Goal: Task Accomplishment & Management: Manage account settings

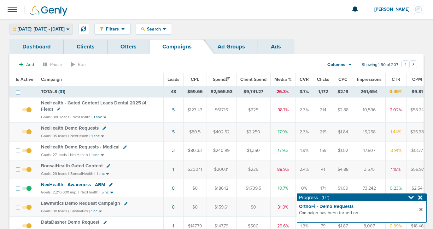
click at [54, 31] on span "[DATE]: [DATE] - [DATE]" at bounding box center [41, 29] width 47 height 4
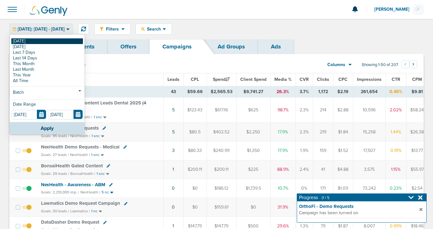
click at [53, 42] on link "[DATE]" at bounding box center [47, 41] width 72 height 6
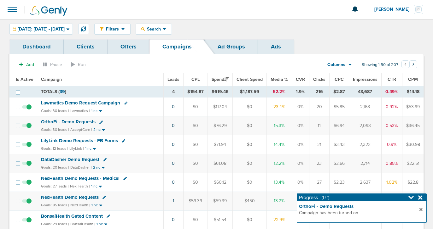
click at [109, 104] on span "Lawmatics Demo Request Campaign" at bounding box center [80, 103] width 79 height 6
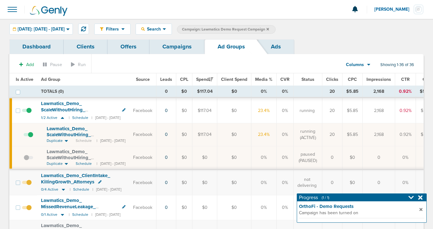
click at [30, 138] on span at bounding box center [28, 138] width 9 height 0
click at [24, 136] on input "checkbox" at bounding box center [24, 136] width 0 height 0
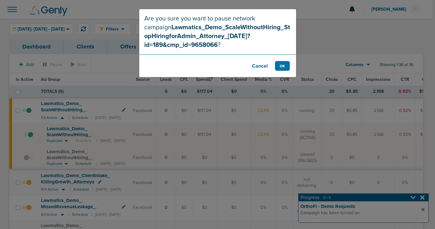
click at [256, 68] on button "Cancel" at bounding box center [259, 66] width 25 height 10
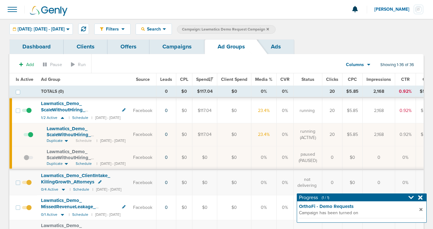
click at [180, 45] on link "Campaigns" at bounding box center [176, 46] width 55 height 15
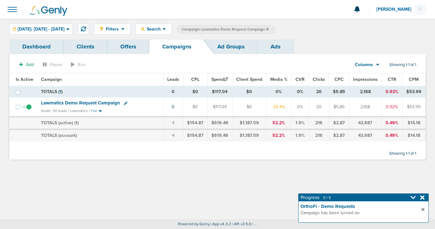
click at [227, 47] on link "Ad Groups" at bounding box center [230, 46] width 53 height 15
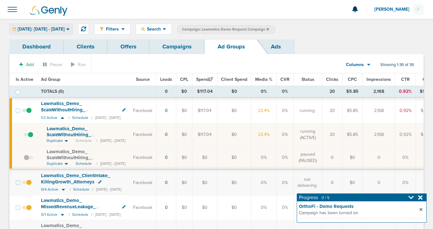
click at [62, 29] on span "[DATE]: [DATE] - [DATE]" at bounding box center [41, 29] width 47 height 4
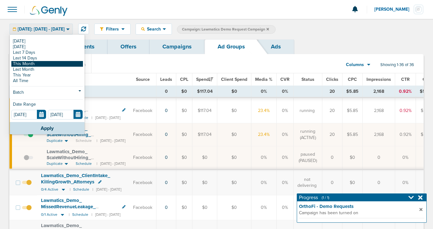
click at [56, 64] on link "This Month" at bounding box center [47, 64] width 72 height 6
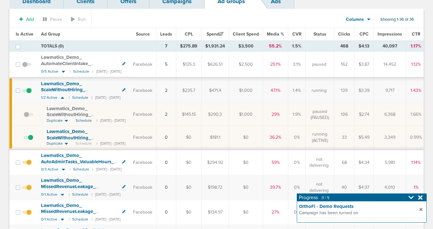
scroll to position [47, 0]
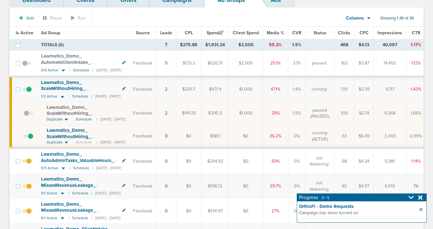
click at [30, 140] on span at bounding box center [28, 140] width 9 height 0
click at [24, 138] on input "checkbox" at bounding box center [24, 138] width 0 height 0
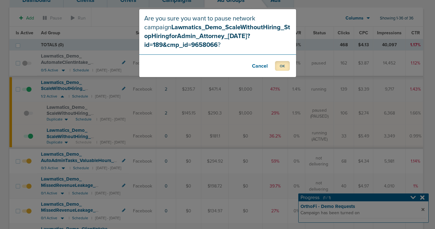
click at [281, 69] on button "OK" at bounding box center [282, 66] width 15 height 10
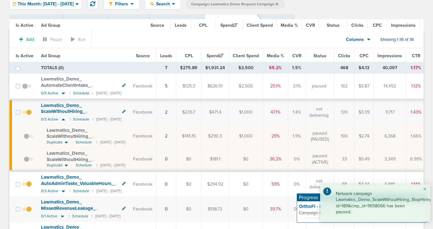
scroll to position [0, 0]
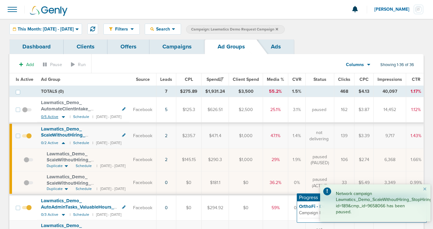
click at [64, 117] on icon at bounding box center [63, 117] width 3 height 2
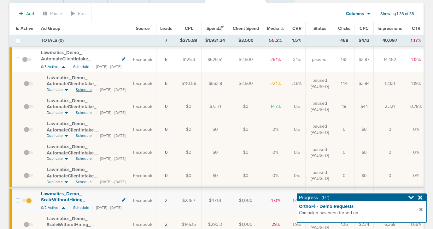
click at [80, 89] on span "Schedule" at bounding box center [84, 89] width 16 height 5
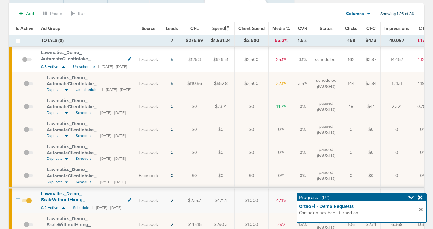
click at [26, 87] on span at bounding box center [28, 87] width 9 height 0
click at [24, 85] on input "checkbox" at bounding box center [24, 85] width 0 height 0
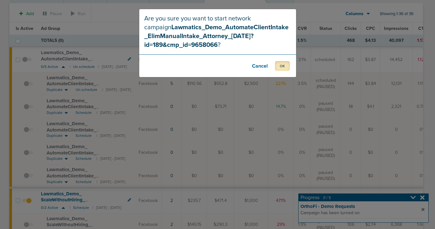
click at [278, 68] on button "OK" at bounding box center [282, 66] width 15 height 10
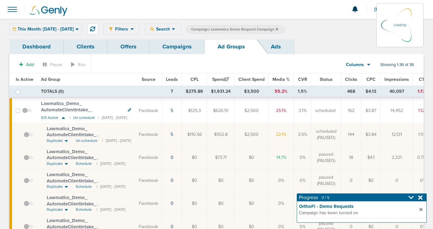
click at [184, 47] on link "Campaigns" at bounding box center [176, 46] width 55 height 15
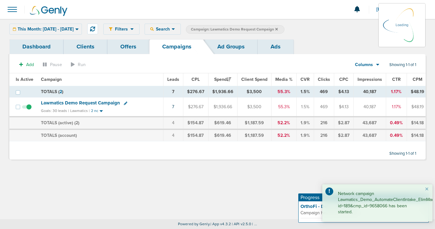
click at [284, 28] on label "Campaign: Lawmatics Demo Request Campaign" at bounding box center [235, 29] width 99 height 9
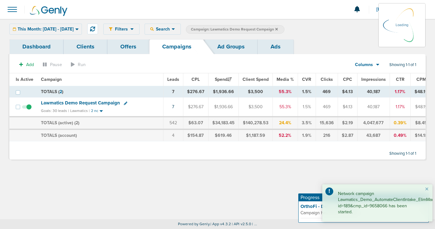
click at [278, 28] on span "Campaign: Lawmatics Demo Request Campaign" at bounding box center [234, 29] width 87 height 5
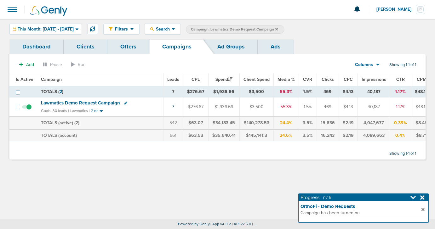
click at [278, 28] on icon at bounding box center [276, 29] width 3 height 3
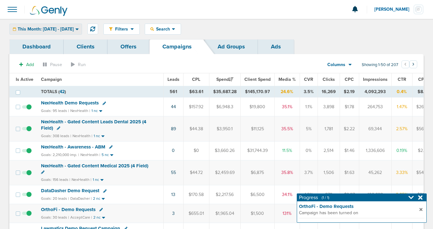
click at [74, 27] on span "This Month: [DATE] - [DATE]" at bounding box center [46, 29] width 56 height 4
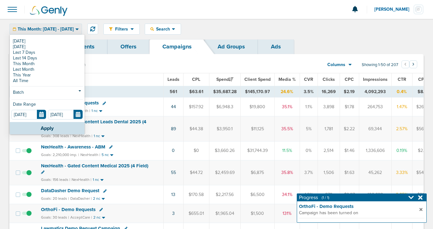
click at [71, 29] on span "This Month: [DATE] - [DATE]" at bounding box center [46, 29] width 56 height 4
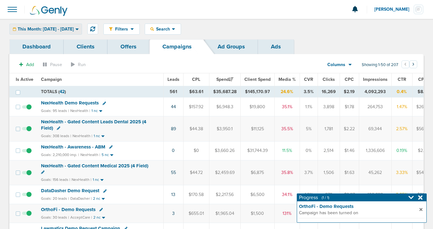
click at [71, 29] on span "This Month: [DATE] - [DATE]" at bounding box center [46, 29] width 56 height 4
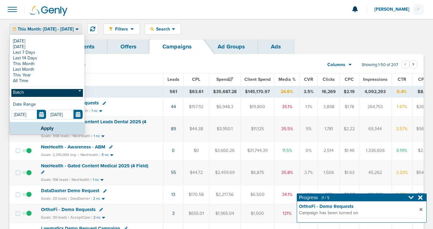
click at [42, 91] on link "Batch" at bounding box center [47, 93] width 72 height 8
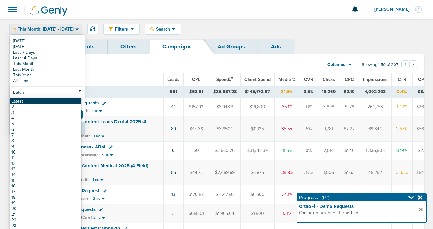
click at [40, 101] on link "Latest" at bounding box center [46, 102] width 72 height 6
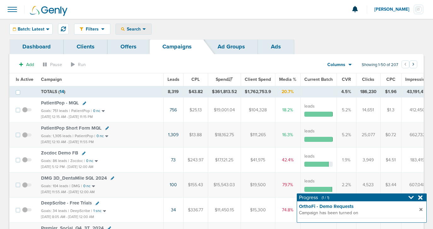
click at [133, 25] on div "Search" at bounding box center [134, 29] width 36 height 10
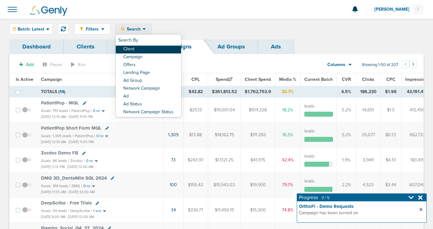
click at [141, 48] on link "Client" at bounding box center [148, 50] width 65 height 8
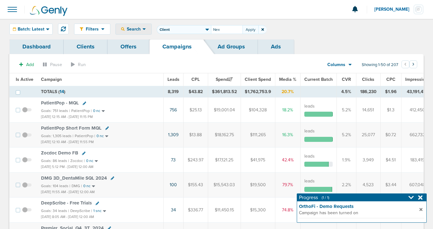
type input "Nex"
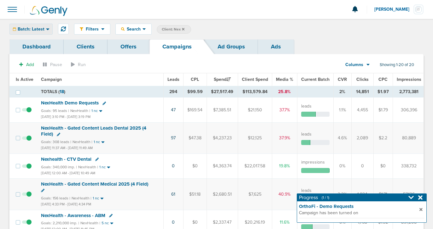
click at [37, 31] on span "Batch: Latest" at bounding box center [31, 29] width 27 height 4
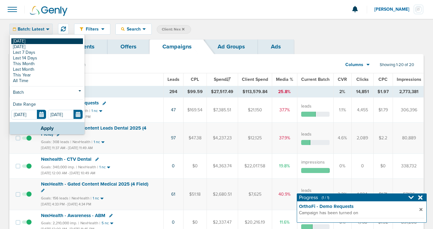
click at [36, 41] on link "[DATE]" at bounding box center [47, 41] width 72 height 6
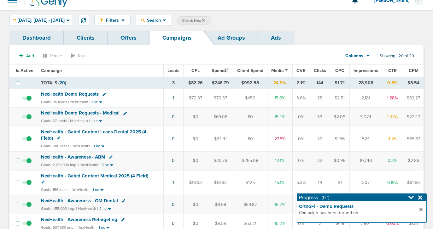
scroll to position [10, 0]
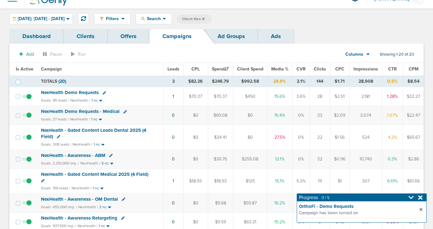
click at [96, 130] on span "NexHealth - Gated Content Leads Dental 2025 (4 Field)" at bounding box center [93, 134] width 105 height 12
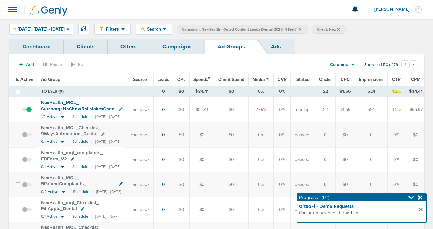
click at [188, 42] on link "Campaigns" at bounding box center [176, 46] width 55 height 15
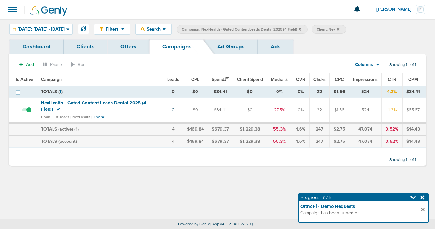
click at [57, 110] on icon at bounding box center [58, 109] width 3 height 3
select select
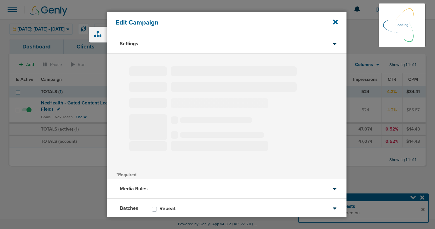
type input "NexHealth - Gated Content Leads Dental 2025 (4 Field)"
select select "Leads"
radio input "true"
select select "readWrite"
checkbox input "true"
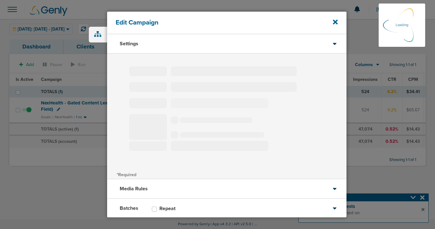
select select "1"
select select "2"
select select "3"
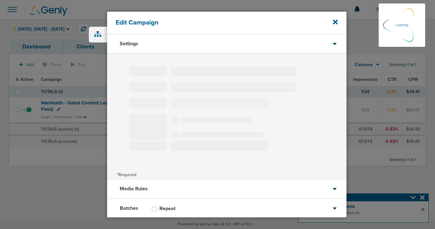
select select "4"
select select "6"
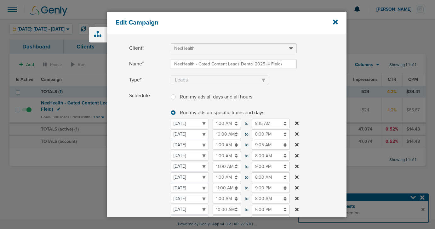
scroll to position [24, 0]
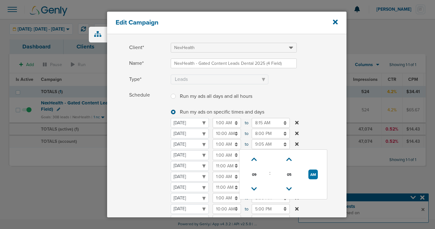
click at [258, 144] on input "9:05 AM" at bounding box center [271, 145] width 38 height 10
click at [308, 174] on button "AM" at bounding box center [312, 175] width 9 height 10
type input "9:05 PM"
click at [347, 117] on div "Edit Campaign Settings Client* NexHealth Name* NexHealth - Gated Content Leads …" at bounding box center [217, 115] width 265 height 214
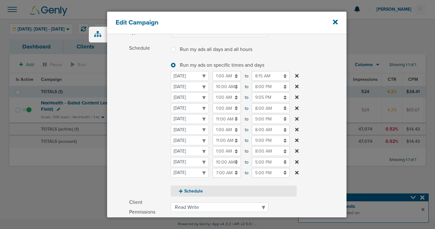
scroll to position [174, 0]
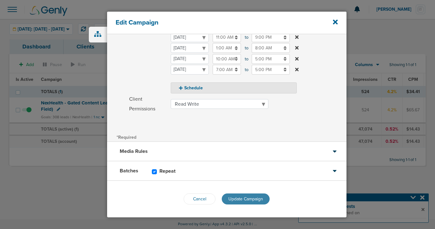
click at [229, 199] on span "Update Campaign" at bounding box center [245, 199] width 35 height 5
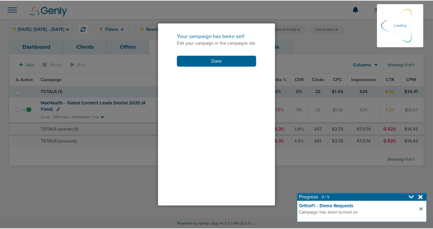
scroll to position [153, 0]
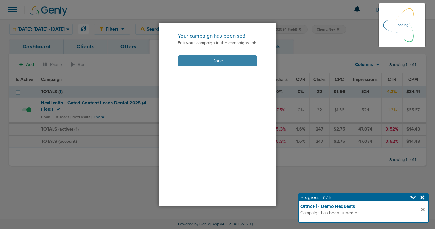
click at [218, 56] on button "Done" at bounding box center [218, 60] width 80 height 11
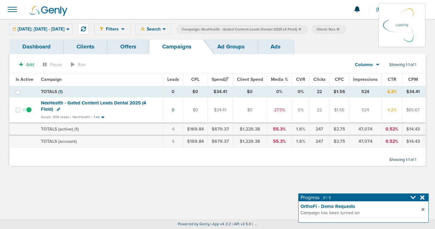
click at [301, 29] on icon at bounding box center [300, 29] width 3 height 3
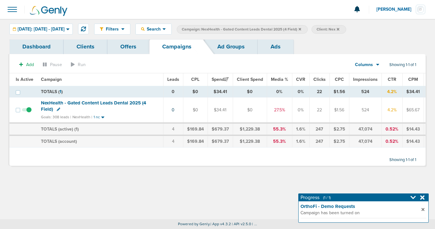
click at [301, 30] on icon at bounding box center [300, 29] width 3 height 4
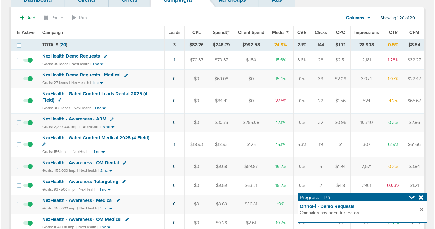
scroll to position [51, 0]
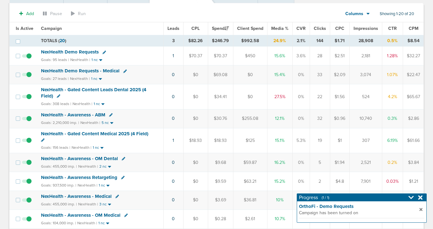
click at [41, 139] on icon at bounding box center [42, 140] width 3 height 3
select select
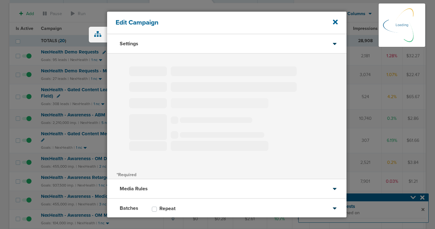
type input "NexHealth - Gated Content Medical 2025 (4 Field)"
select select "Leads"
radio input "true"
select select "readWrite"
checkbox input "true"
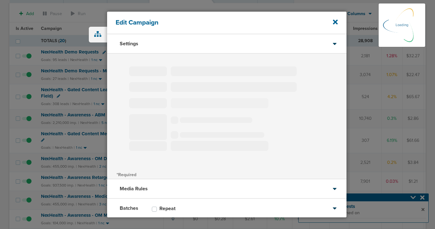
select select "1"
select select "2"
select select "3"
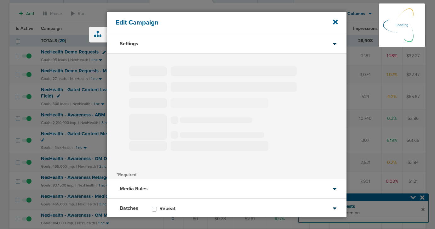
select select "4"
select select "6"
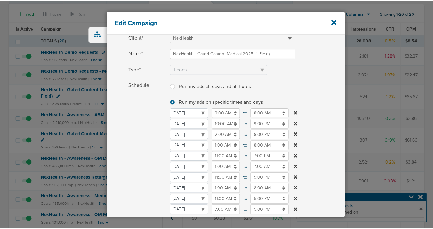
scroll to position [34, 0]
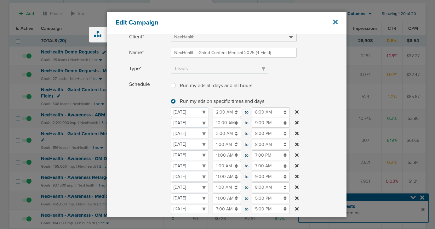
click at [337, 20] on icon at bounding box center [335, 22] width 5 height 5
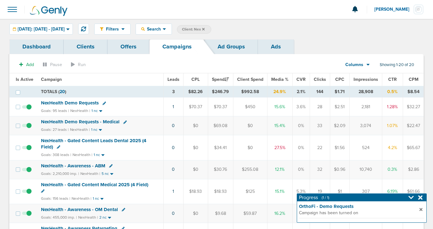
click at [104, 102] on icon at bounding box center [103, 103] width 3 height 3
select select
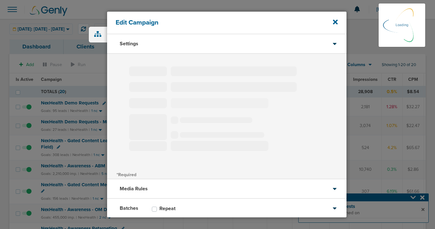
type input "NexHealth Demo Requests"
select select "Leads"
radio input "true"
select select "readWrite"
checkbox input "true"
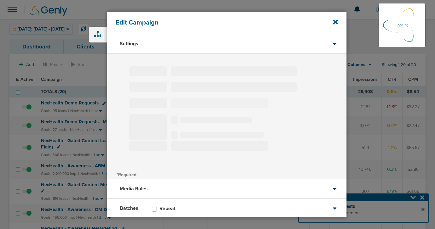
select select "1"
select select "2"
select select "3"
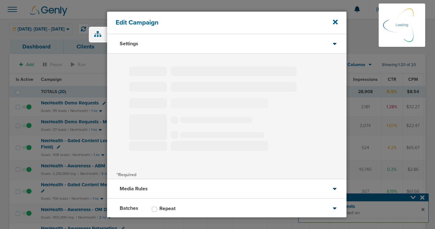
select select "4"
select select "6"
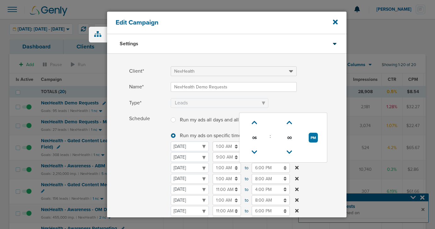
click at [262, 166] on input "6:00 PM" at bounding box center [271, 168] width 38 height 10
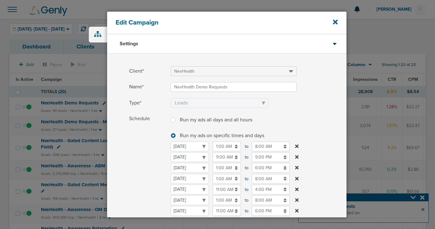
click at [147, 158] on span "Schedule" at bounding box center [148, 190] width 38 height 153
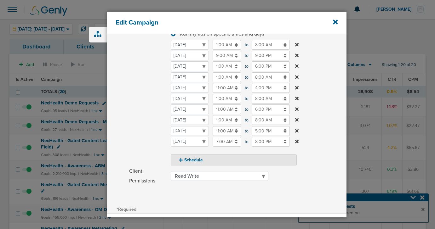
scroll to position [66, 0]
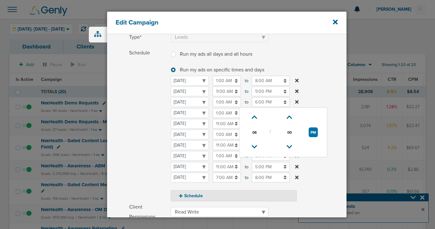
click at [262, 103] on input "6:00 PM" at bounding box center [271, 102] width 38 height 10
click at [254, 117] on icon at bounding box center [255, 118] width 6 height 4
type input "8:00 PM"
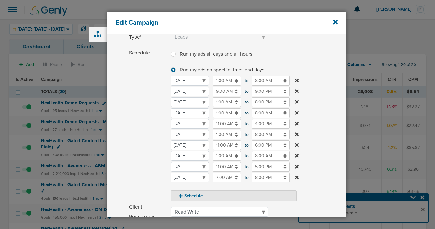
click at [165, 129] on span "Schedule" at bounding box center [148, 124] width 38 height 153
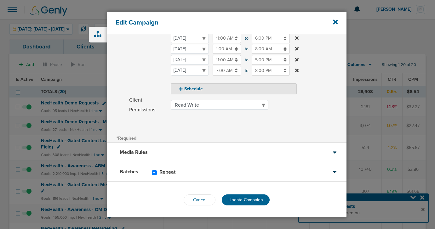
scroll to position [174, 0]
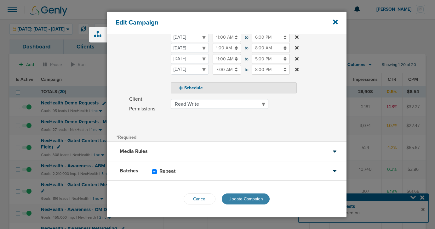
click at [233, 195] on button "Update Campaign" at bounding box center [246, 199] width 48 height 11
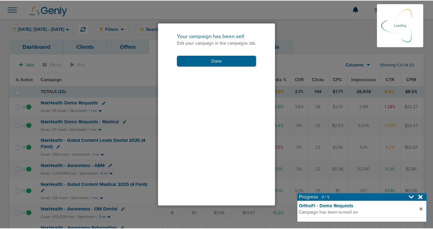
scroll to position [153, 0]
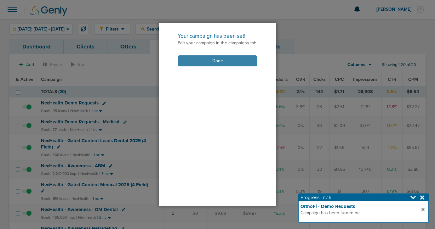
click at [238, 65] on button "Done" at bounding box center [218, 60] width 80 height 11
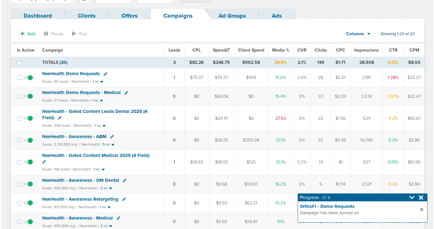
scroll to position [0, 0]
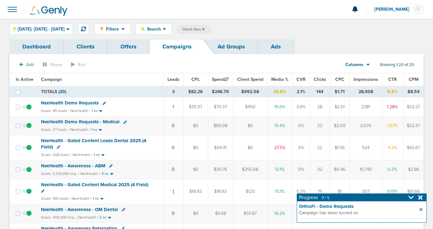
click at [172, 191] on link "1" at bounding box center [173, 191] width 2 height 5
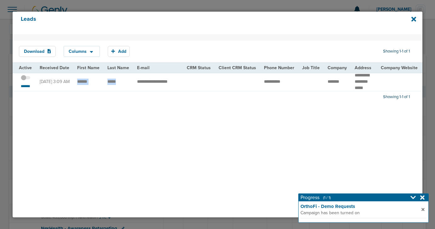
drag, startPoint x: 77, startPoint y: 83, endPoint x: 123, endPoint y: 84, distance: 46.7
click at [23, 87] on small "*******" at bounding box center [25, 86] width 13 height 5
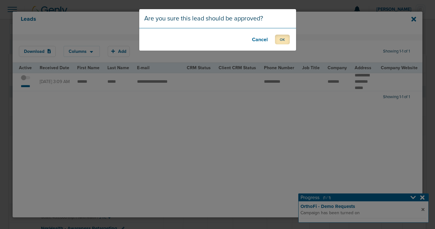
click at [284, 38] on button "OK" at bounding box center [282, 40] width 15 height 10
click at [283, 39] on button "OK" at bounding box center [282, 40] width 15 height 10
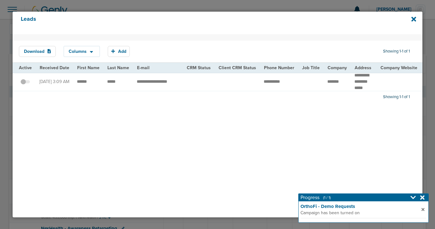
click at [411, 20] on div "Leads" at bounding box center [218, 23] width 410 height 23
click at [416, 18] on div "Leads" at bounding box center [218, 23] width 410 height 23
click at [413, 19] on icon at bounding box center [413, 19] width 5 height 5
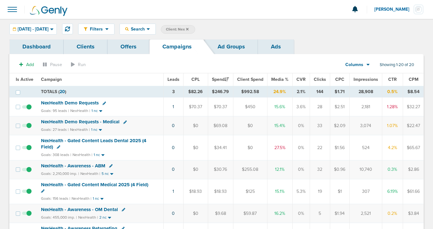
click at [188, 29] on icon at bounding box center [187, 29] width 3 height 3
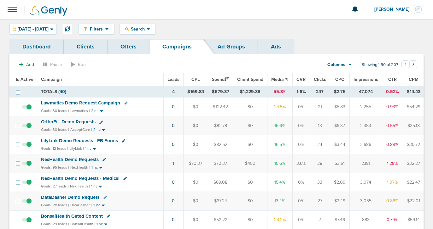
click at [74, 122] on span "OrthoFi - Demo Requests" at bounding box center [68, 122] width 54 height 6
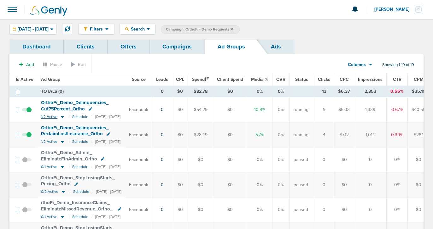
click at [61, 117] on icon at bounding box center [62, 117] width 3 height 2
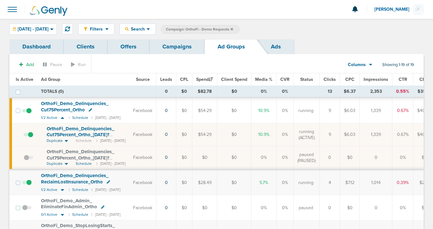
click at [63, 133] on span "OrthoFi_ Demo_ Delinquencies_ Cut75Percent_ Ortho_ 10.13.25?id=174&cmp_ id=9658…" at bounding box center [80, 135] width 67 height 18
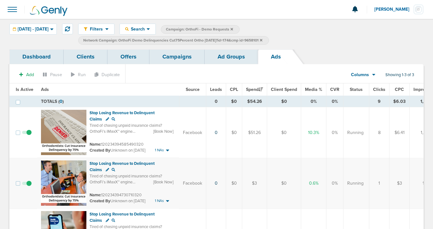
click at [233, 54] on link "Ad Groups" at bounding box center [230, 56] width 53 height 15
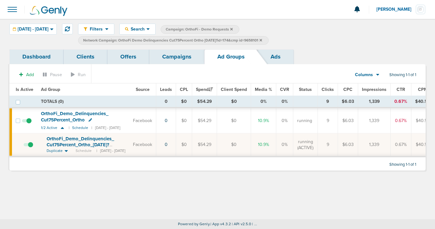
click at [262, 39] on icon at bounding box center [261, 40] width 3 height 3
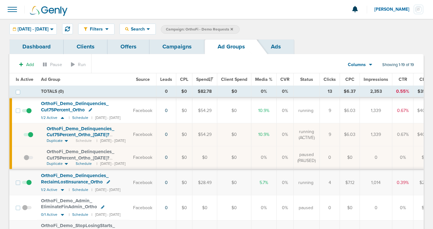
click at [87, 180] on span "OrthoFi_ Demo_ Delinquencies_ ReclaimLostInsurance_ Ortho" at bounding box center [74, 179] width 67 height 12
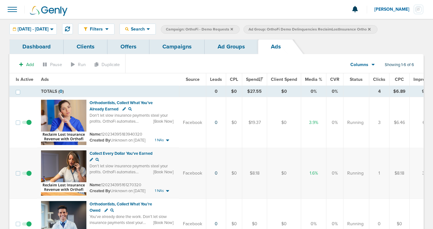
click at [223, 43] on link "Ad Groups" at bounding box center [230, 46] width 53 height 15
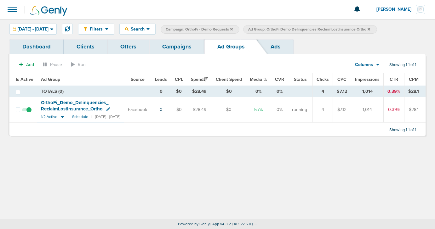
click at [178, 48] on link "Campaigns" at bounding box center [176, 46] width 55 height 15
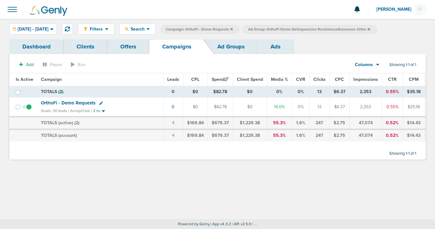
click at [77, 104] on span "OrthoFi - Demo Requests" at bounding box center [68, 103] width 54 height 6
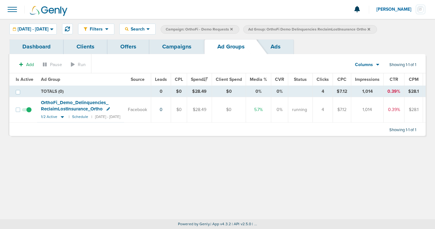
click at [370, 28] on icon at bounding box center [369, 29] width 3 height 3
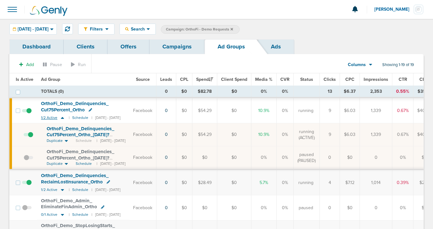
click at [62, 118] on icon at bounding box center [62, 118] width 3 height 2
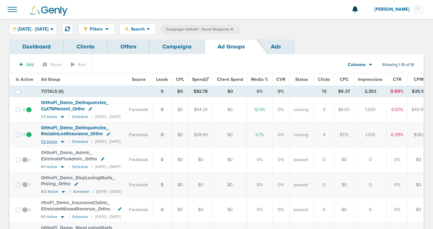
click at [61, 141] on icon at bounding box center [62, 142] width 3 height 2
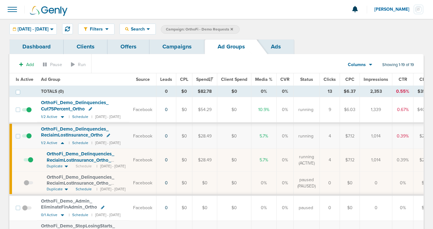
click at [31, 163] on span at bounding box center [28, 163] width 9 height 0
click at [24, 162] on input "checkbox" at bounding box center [24, 162] width 0 height 0
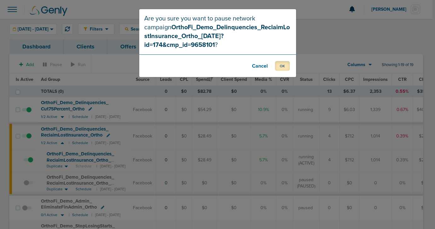
click at [281, 61] on button "OK" at bounding box center [282, 66] width 15 height 10
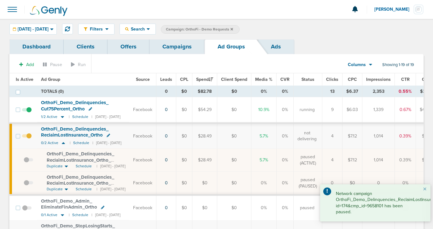
click at [181, 44] on link "Campaigns" at bounding box center [176, 46] width 55 height 15
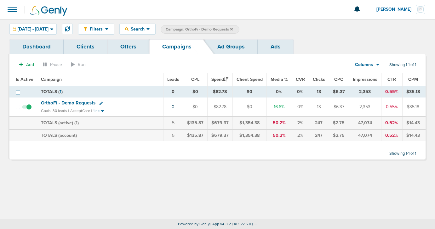
click at [82, 103] on span "OrthoFi - Demo Requests" at bounding box center [68, 103] width 54 height 6
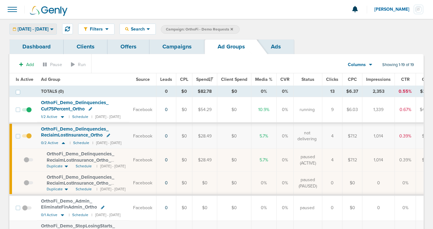
click at [56, 25] on div "10.14.2025 - 10.14.2025" at bounding box center [33, 29] width 47 height 10
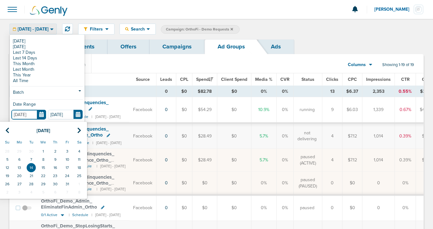
click at [40, 114] on input "[DATE]" at bounding box center [28, 115] width 35 height 10
click at [8, 129] on icon at bounding box center [7, 131] width 4 height 6
click at [69, 155] on td "1" at bounding box center [67, 151] width 12 height 8
type input "08.01.2025"
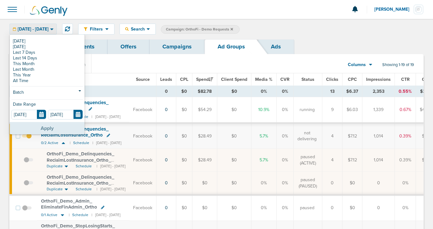
click at [66, 129] on button "Apply" at bounding box center [47, 128] width 75 height 12
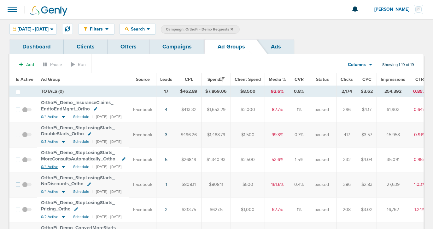
click at [64, 167] on icon at bounding box center [63, 166] width 6 height 5
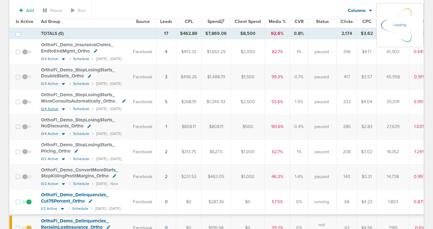
scroll to position [60, 0]
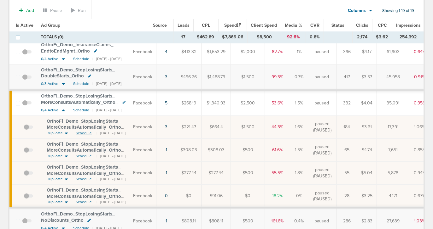
click at [80, 133] on span "Schedule" at bounding box center [84, 133] width 16 height 5
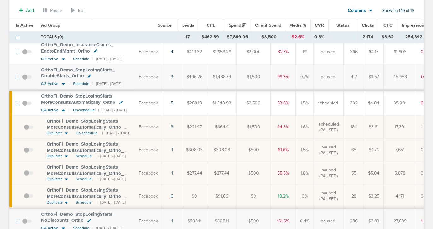
click at [27, 130] on span at bounding box center [28, 130] width 9 height 0
click at [24, 129] on input "checkbox" at bounding box center [24, 129] width 0 height 0
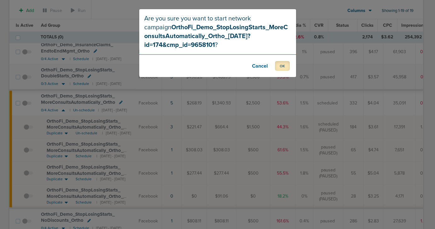
click at [277, 67] on button "OK" at bounding box center [282, 66] width 15 height 10
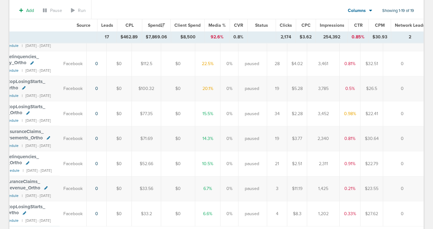
scroll to position [0, 0]
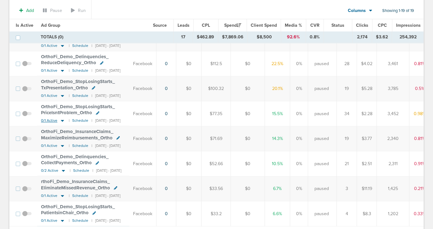
click at [62, 121] on icon at bounding box center [62, 121] width 3 height 2
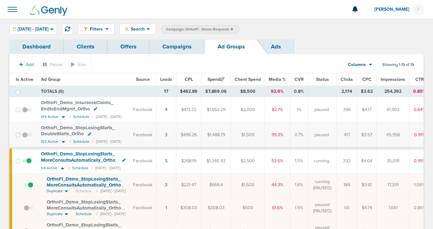
click at [184, 46] on link "Campaigns" at bounding box center [176, 46] width 55 height 15
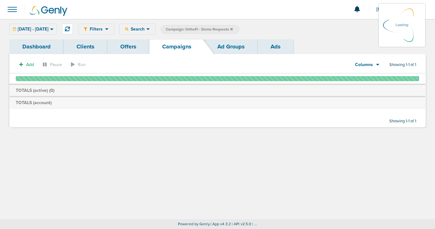
click at [233, 28] on icon at bounding box center [231, 29] width 3 height 3
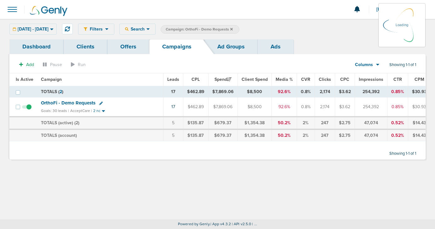
click at [233, 28] on icon at bounding box center [231, 29] width 3 height 3
click at [233, 28] on icon at bounding box center [231, 29] width 3 height 4
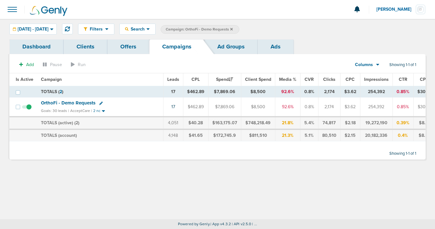
click at [233, 28] on icon at bounding box center [231, 29] width 3 height 3
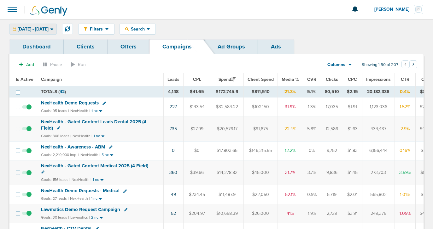
click at [44, 29] on span "08.01.2025 - 10.14.2025" at bounding box center [33, 29] width 31 height 4
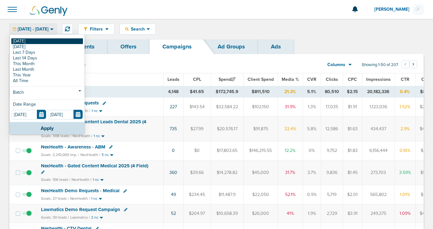
click at [40, 40] on link "[DATE]" at bounding box center [47, 41] width 72 height 6
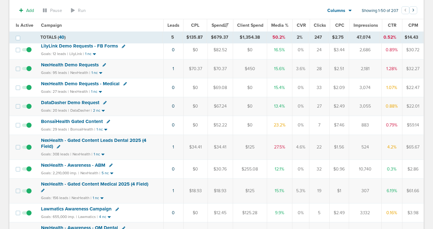
scroll to position [97, 0]
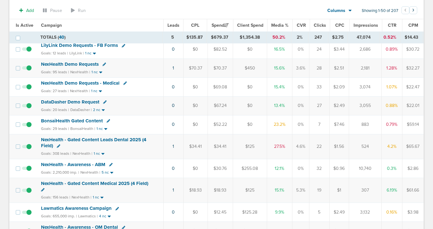
click at [75, 103] on span "DataDasher Demo Request" at bounding box center [70, 102] width 58 height 6
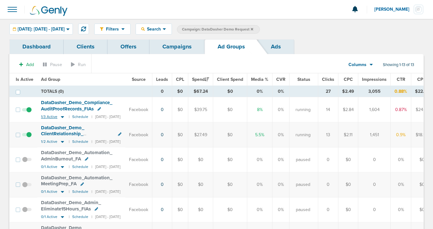
click at [61, 117] on icon at bounding box center [62, 117] width 3 height 2
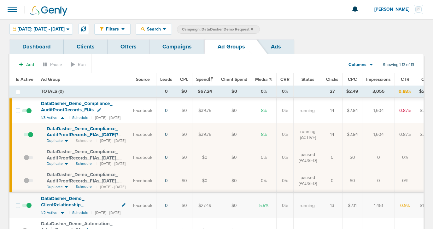
click at [30, 138] on span at bounding box center [28, 138] width 9 height 0
click at [24, 136] on input "checkbox" at bounding box center [24, 136] width 0 height 0
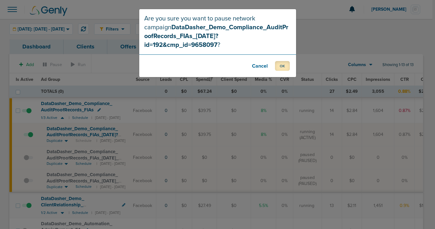
click at [284, 61] on button "OK" at bounding box center [282, 66] width 15 height 10
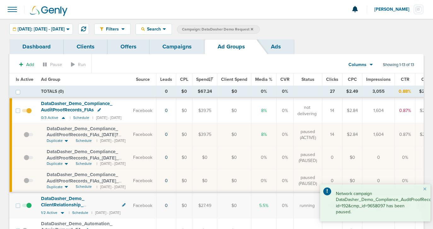
click at [173, 42] on link "Campaigns" at bounding box center [176, 46] width 55 height 15
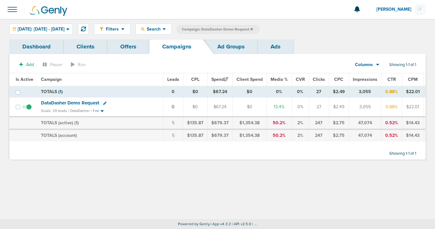
click at [253, 28] on icon at bounding box center [251, 29] width 3 height 3
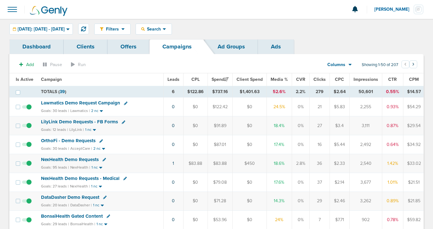
click at [97, 122] on span "LilyLink Demo Requests - FB Forms" at bounding box center [79, 122] width 77 height 6
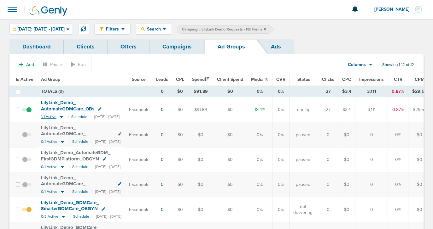
click at [61, 117] on icon at bounding box center [61, 116] width 6 height 5
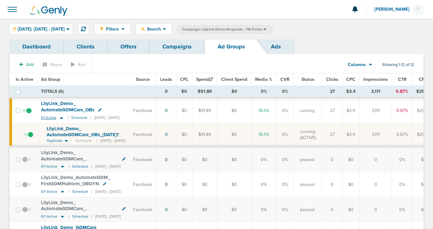
click at [61, 117] on icon at bounding box center [61, 117] width 6 height 5
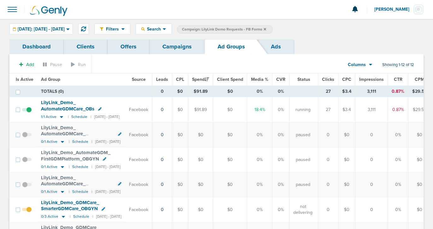
click at [177, 51] on link "Campaigns" at bounding box center [176, 46] width 55 height 15
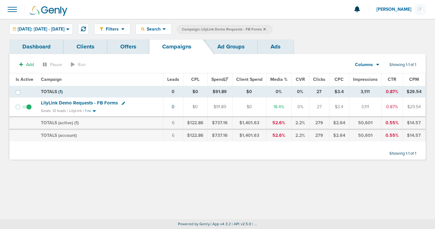
click at [122, 102] on icon at bounding box center [123, 103] width 3 height 3
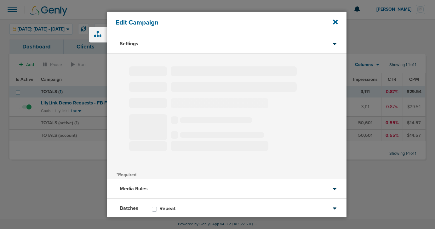
type input "LilyLink Demo Requests - FB Forms"
select select "Leads"
radio input "true"
select select "readOnly"
select select "1"
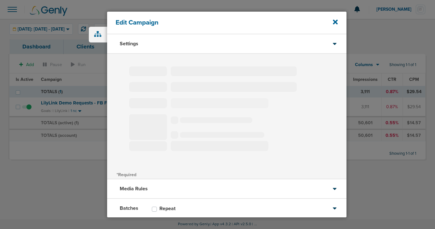
select select "2"
select select "3"
select select "4"
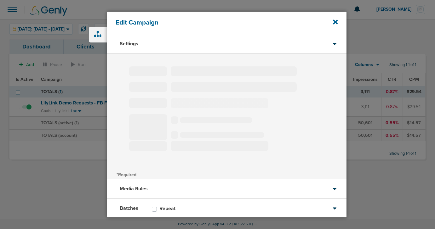
select select "6"
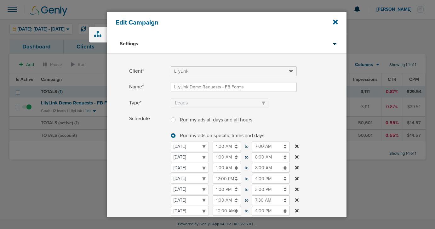
scroll to position [40, 0]
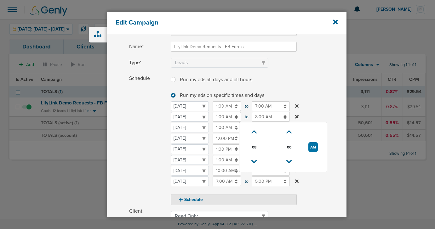
click at [261, 117] on input "8:00 AM" at bounding box center [271, 117] width 38 height 10
click at [312, 147] on button "AM" at bounding box center [312, 147] width 9 height 10
type input "8:00 PM"
click at [327, 97] on label "Schedule Run my ads all days and all hours Run my ads all days and all hours Ru…" at bounding box center [237, 140] width 217 height 132
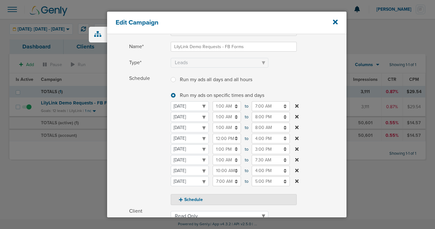
scroll to position [152, 0]
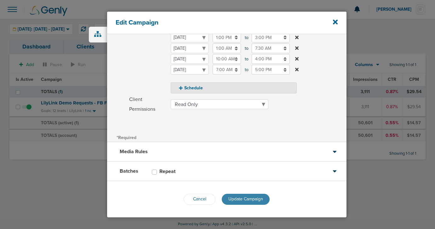
click at [243, 199] on span "Update Campaign" at bounding box center [245, 199] width 35 height 5
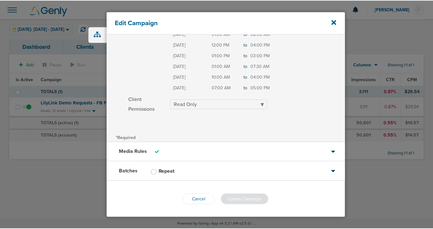
scroll to position [132, 0]
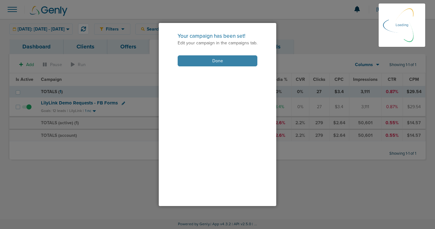
click at [217, 59] on button "Done" at bounding box center [218, 60] width 80 height 11
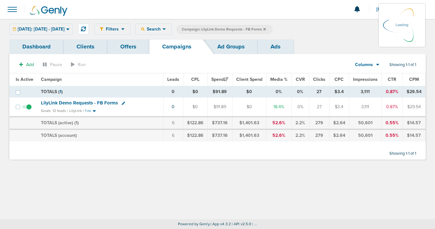
click at [266, 29] on icon at bounding box center [264, 29] width 3 height 3
click at [266, 28] on icon at bounding box center [264, 29] width 3 height 3
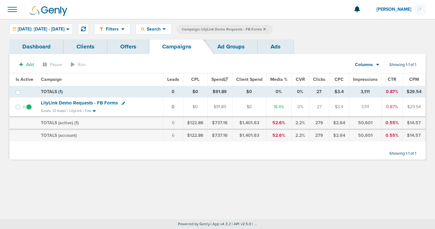
click at [266, 29] on icon at bounding box center [264, 29] width 3 height 4
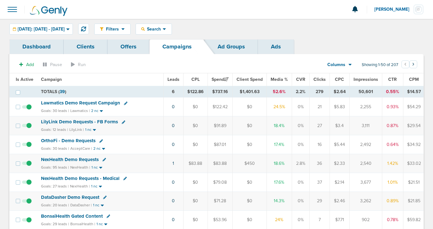
click at [85, 159] on span "NexHealth Demo Requests" at bounding box center [70, 160] width 58 height 6
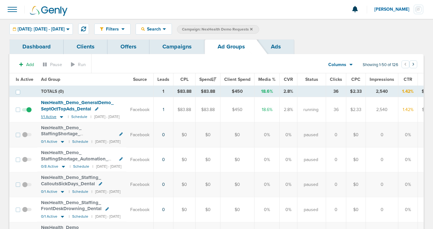
click at [61, 117] on icon at bounding box center [61, 117] width 3 height 2
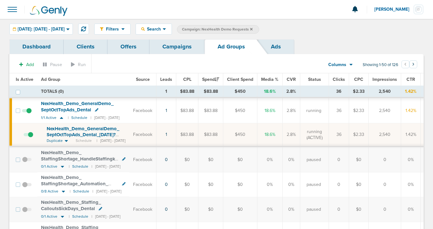
click at [175, 49] on link "Campaigns" at bounding box center [176, 46] width 55 height 15
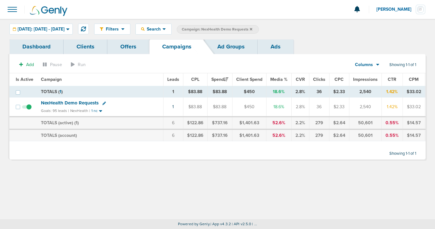
click at [259, 28] on label "Campaign: NexHealth Demo Requests" at bounding box center [218, 29] width 82 height 9
click at [252, 28] on icon at bounding box center [251, 29] width 3 height 4
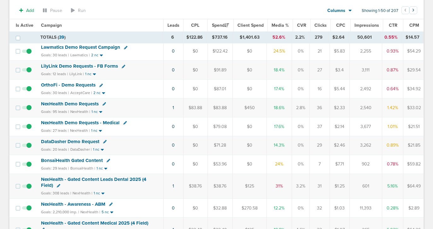
scroll to position [58, 0]
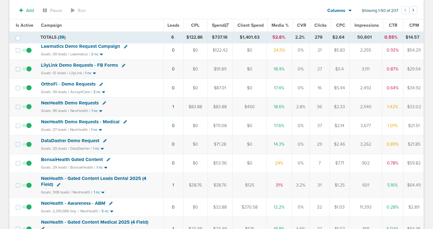
click at [88, 160] on span "BonsaiHealth Gated Content" at bounding box center [72, 160] width 62 height 6
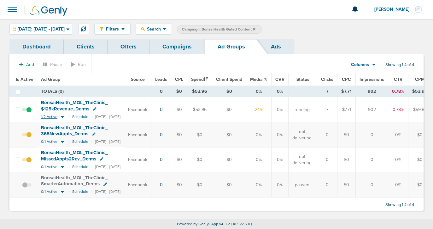
click at [60, 117] on icon at bounding box center [62, 116] width 6 height 5
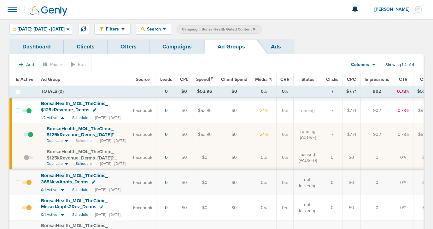
click at [30, 138] on span at bounding box center [28, 138] width 9 height 0
click at [24, 136] on input "checkbox" at bounding box center [24, 136] width 0 height 0
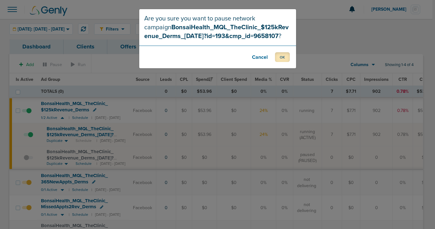
click at [287, 55] on button "OK" at bounding box center [282, 57] width 15 height 10
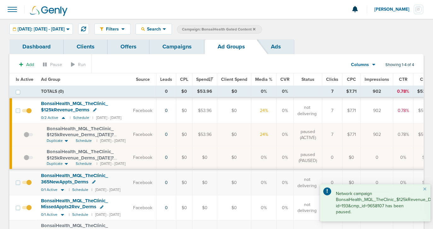
click at [29, 114] on span at bounding box center [26, 114] width 9 height 0
click at [27, 112] on input "checkbox" at bounding box center [27, 112] width 0 height 0
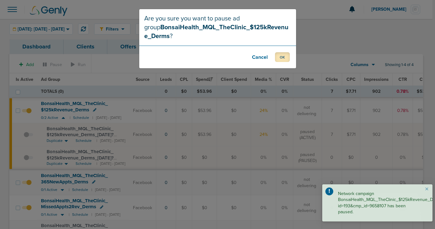
click at [278, 57] on button "OK" at bounding box center [282, 57] width 15 height 10
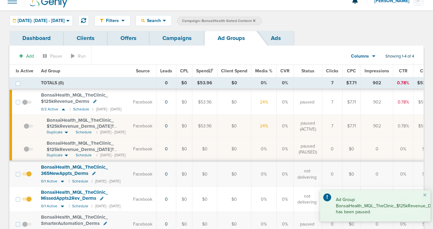
scroll to position [3, 0]
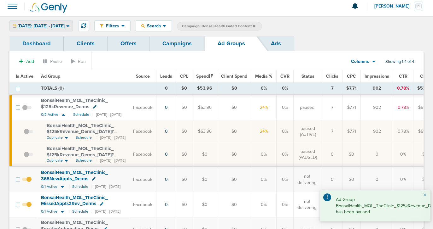
click at [57, 26] on span "[DATE]: [DATE] - [DATE]" at bounding box center [41, 26] width 47 height 4
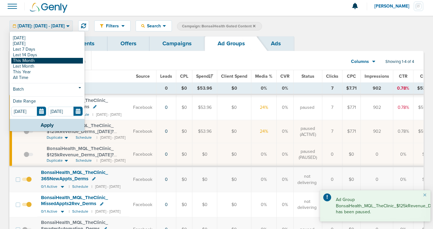
click at [52, 62] on link "This Month" at bounding box center [47, 61] width 72 height 6
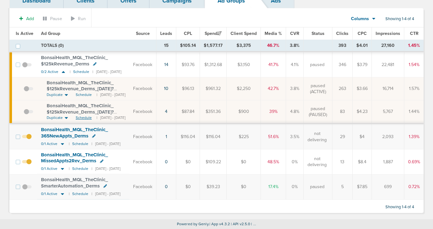
click at [87, 118] on span "Schedule" at bounding box center [84, 117] width 16 height 5
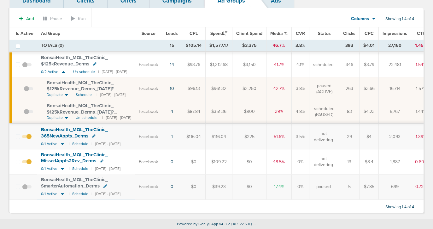
click at [27, 115] on span at bounding box center [28, 115] width 9 height 0
click at [24, 113] on input "checkbox" at bounding box center [24, 113] width 0 height 0
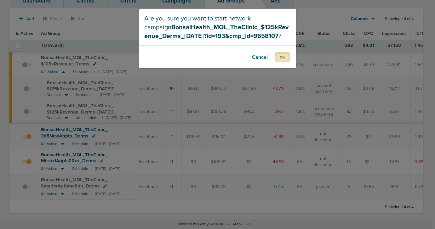
click at [284, 58] on button "OK" at bounding box center [282, 57] width 15 height 10
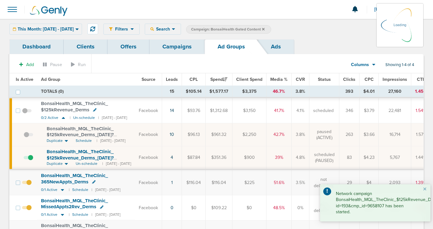
click at [173, 48] on link "Campaigns" at bounding box center [176, 46] width 55 height 15
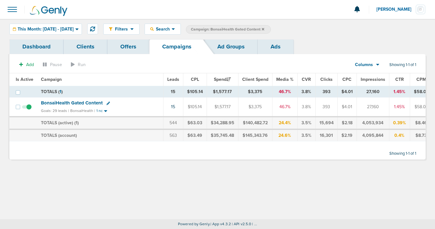
click at [264, 30] on icon at bounding box center [263, 29] width 3 height 4
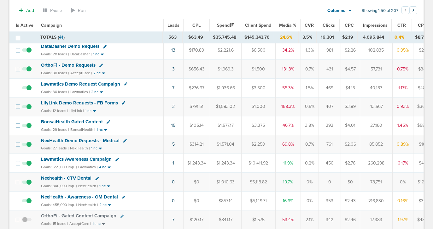
scroll to position [147, 0]
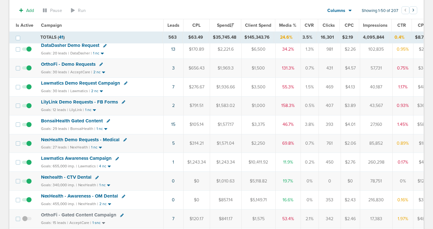
click at [93, 104] on span "LilyLink Demo Requests - FB Forms" at bounding box center [79, 102] width 77 height 6
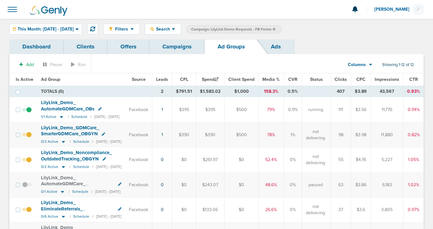
click at [179, 48] on link "Campaigns" at bounding box center [176, 46] width 55 height 15
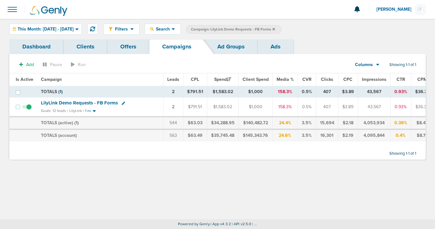
click at [282, 28] on label "Campaign: LilyLink Demo Requests - FB Forms" at bounding box center [234, 29] width 96 height 9
click at [275, 30] on icon at bounding box center [273, 29] width 3 height 3
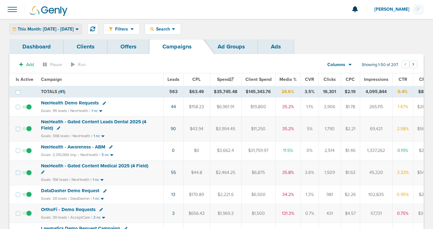
click at [64, 32] on div "This Month: [DATE] - [DATE]" at bounding box center [46, 29] width 72 height 10
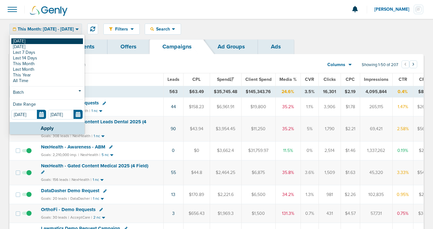
click at [58, 41] on link "[DATE]" at bounding box center [47, 41] width 72 height 6
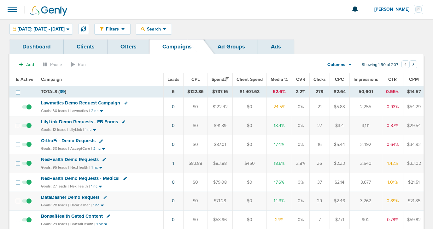
click at [71, 124] on span "LilyLink Demo Requests - FB Forms" at bounding box center [79, 122] width 77 height 6
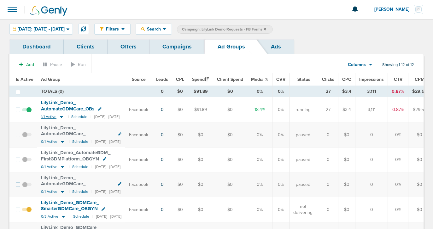
click at [61, 118] on icon at bounding box center [61, 116] width 6 height 5
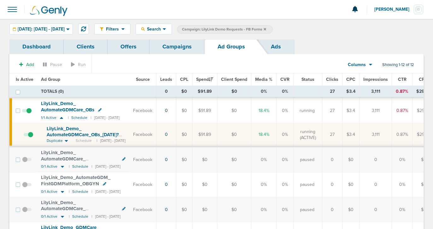
click at [66, 133] on span "LilyLink_ Demo_ AutomateGDMCare_ OBs_ 10.06.25?id=190&cmp_ id=9658080" at bounding box center [83, 135] width 72 height 18
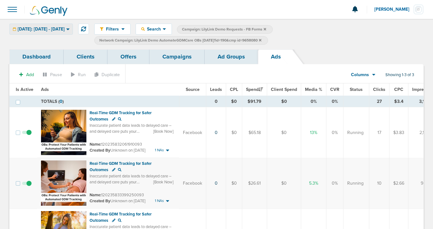
click at [57, 26] on div "[DATE]: [DATE] - [DATE]" at bounding box center [41, 29] width 63 height 10
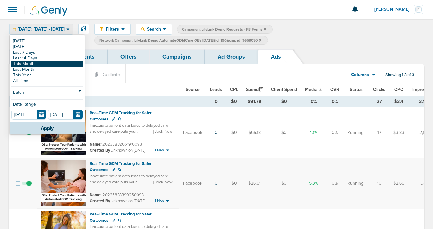
click at [50, 61] on link "This Month" at bounding box center [47, 64] width 72 height 6
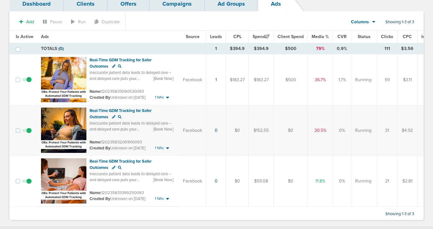
click at [27, 134] on span at bounding box center [26, 134] width 9 height 0
click at [27, 132] on input "checkbox" at bounding box center [27, 132] width 0 height 0
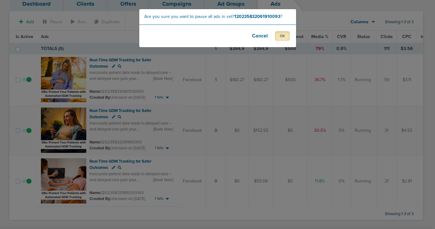
click at [280, 39] on button "OK" at bounding box center [282, 36] width 15 height 10
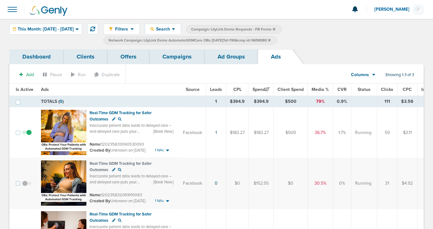
click at [218, 53] on link "Ad Groups" at bounding box center [230, 56] width 53 height 15
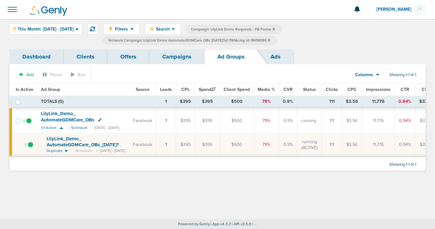
click at [174, 58] on link "Campaigns" at bounding box center [176, 56] width 55 height 15
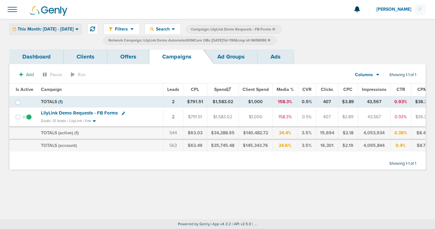
click at [56, 24] on div "This Month: [DATE] - [DATE]" at bounding box center [46, 29] width 72 height 10
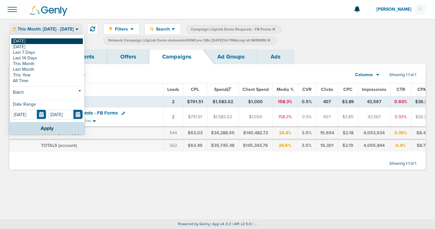
click at [56, 43] on link "[DATE]" at bounding box center [47, 41] width 72 height 6
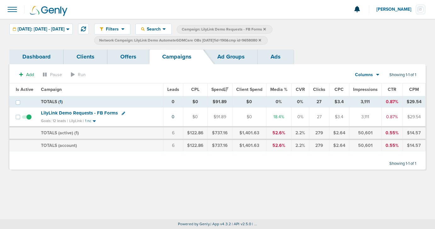
click at [268, 40] on label "Network Campaign: LilyLink Demo AutomateGDMCare OBs 10.06.25?id=190&cmp id=9658…" at bounding box center [181, 40] width 174 height 9
click at [261, 39] on icon at bounding box center [260, 40] width 3 height 3
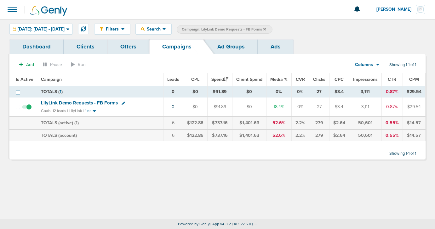
click at [266, 29] on icon at bounding box center [264, 29] width 3 height 3
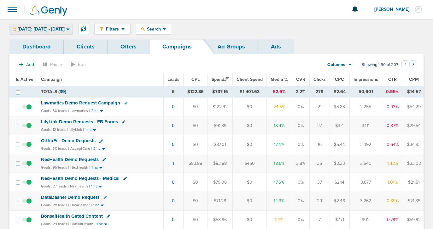
click at [65, 29] on span "[DATE]: [DATE] - [DATE]" at bounding box center [41, 29] width 47 height 4
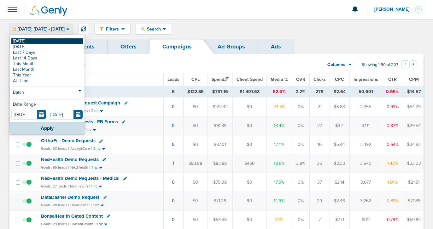
click at [64, 39] on link "[DATE]" at bounding box center [47, 41] width 72 height 6
